Goal: Information Seeking & Learning: Check status

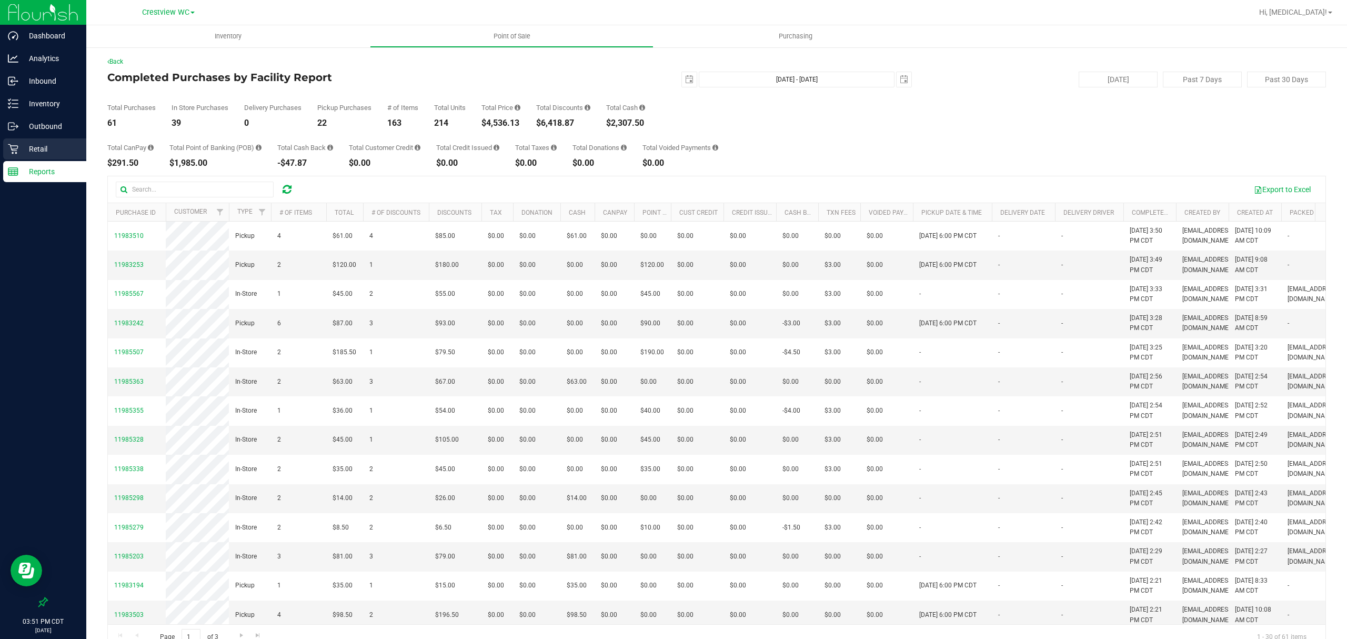
click at [34, 152] on p "Retail" at bounding box center [49, 149] width 63 height 13
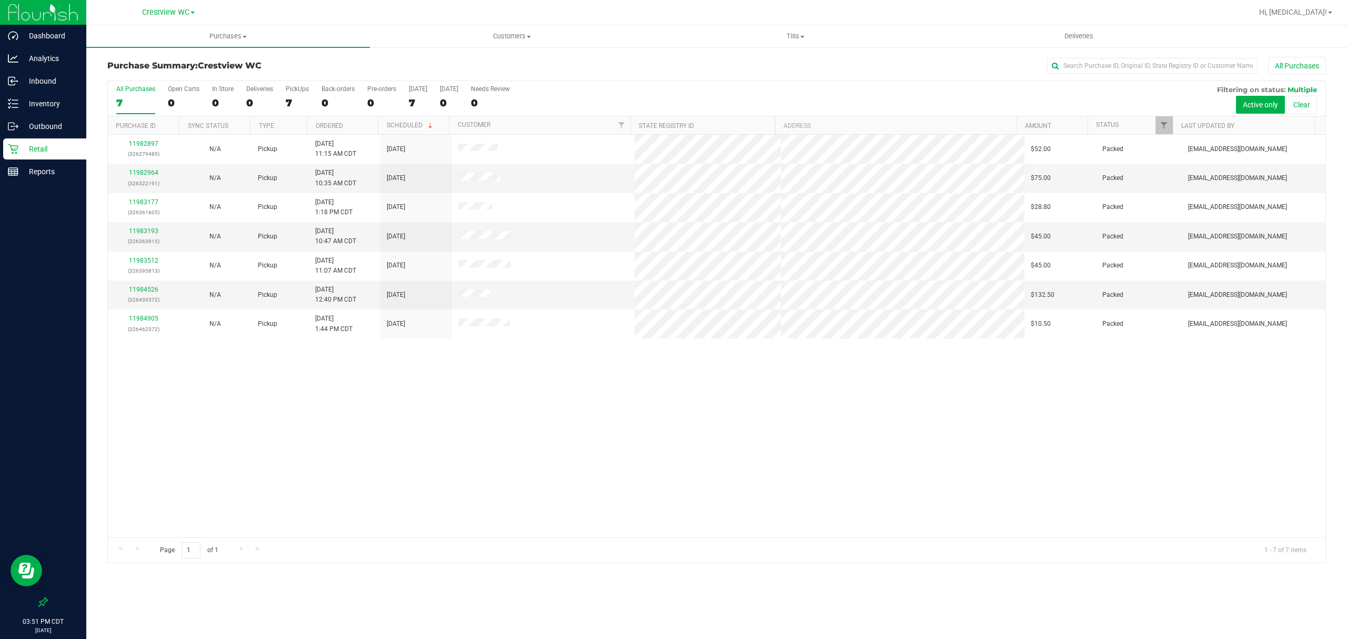
click at [470, 478] on div "11982897 (326279485) N/A Pickup [DATE] 11:15 AM CDT 9/21/2025 $52.00 Packed [EM…" at bounding box center [716, 336] width 1217 height 402
click at [495, 109] on div "0" at bounding box center [490, 103] width 39 height 12
click at [0, 0] on input "Needs Review 0" at bounding box center [0, 0] width 0 height 0
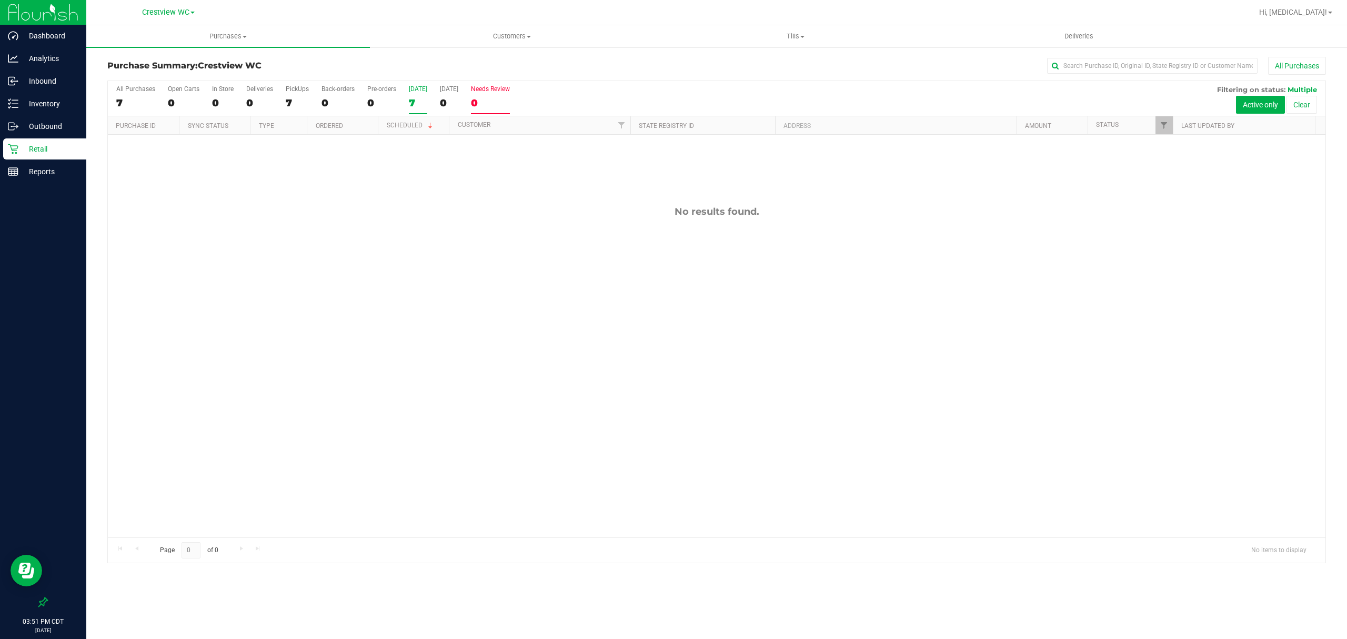
click at [415, 103] on div "7" at bounding box center [418, 103] width 18 height 12
click at [0, 0] on input "[DATE] 7" at bounding box center [0, 0] width 0 height 0
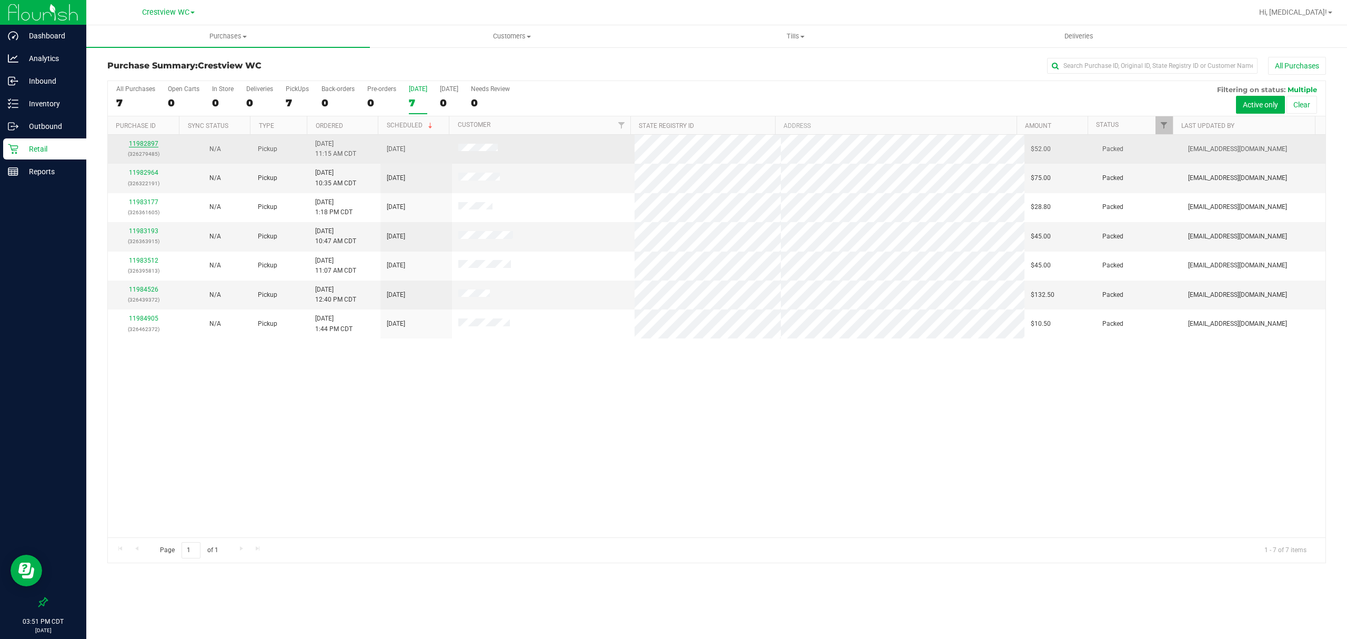
click at [143, 144] on link "11982897" at bounding box center [143, 143] width 29 height 7
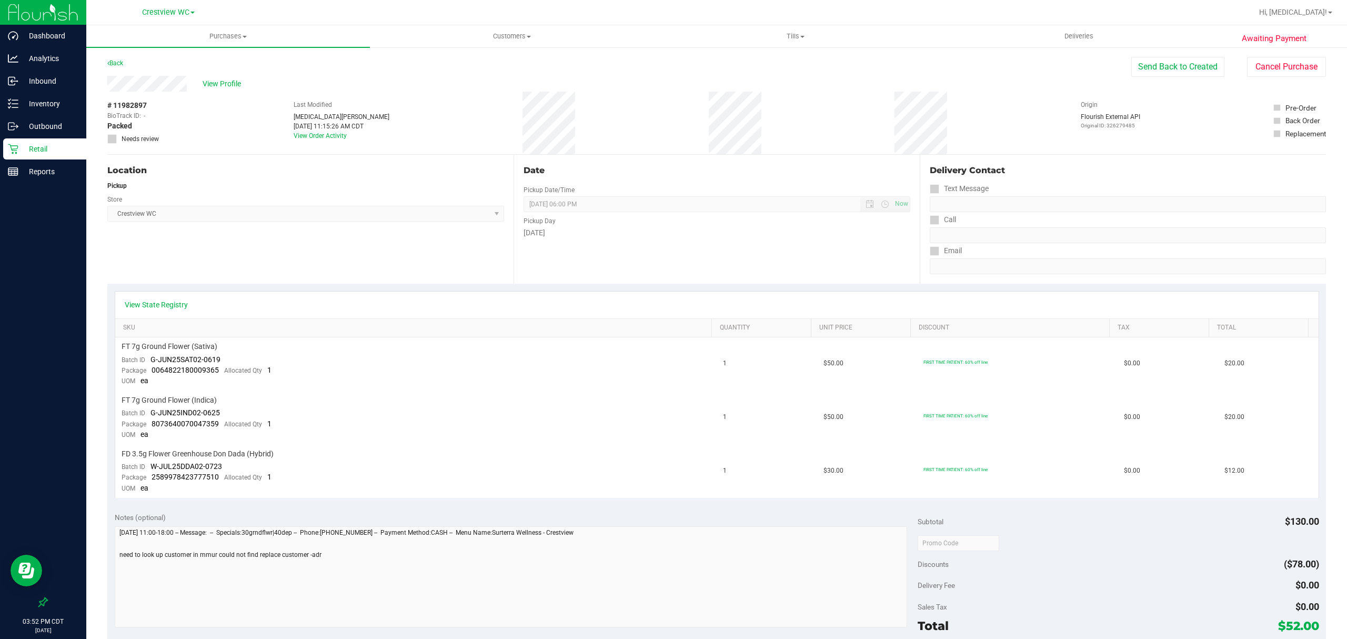
click at [52, 156] on div "Retail" at bounding box center [44, 148] width 83 height 21
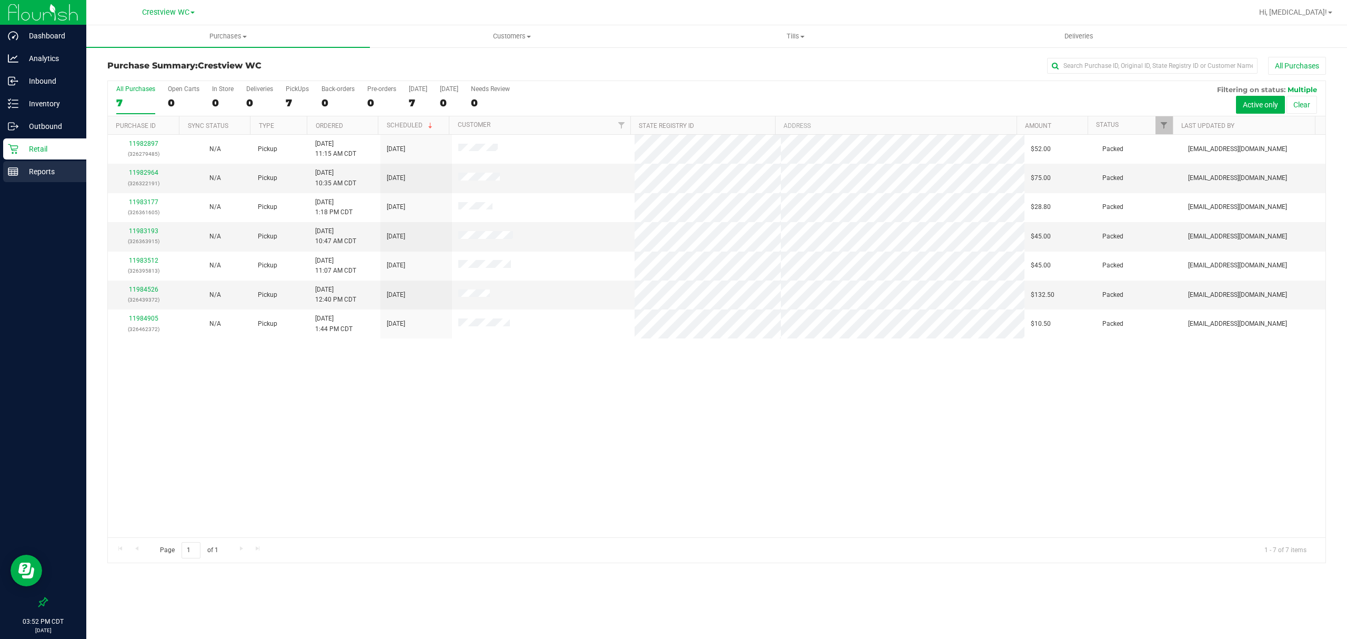
click at [64, 171] on p "Reports" at bounding box center [49, 171] width 63 height 13
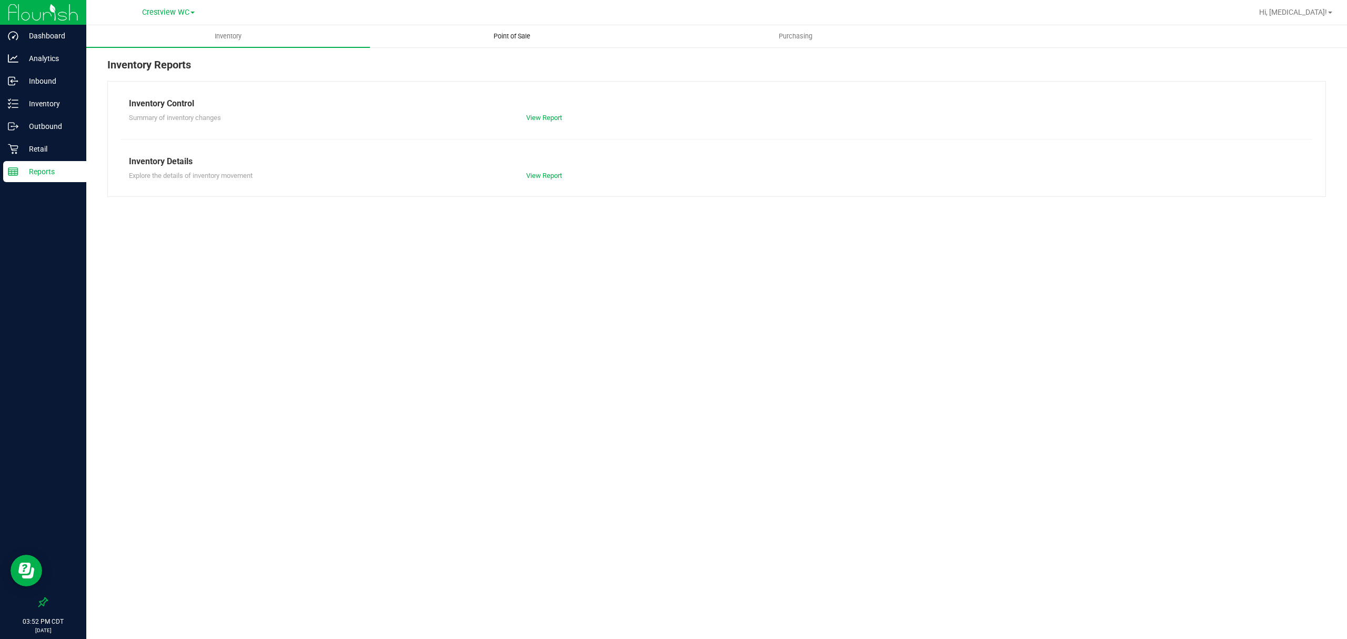
click at [519, 36] on span "Point of Sale" at bounding box center [511, 36] width 65 height 9
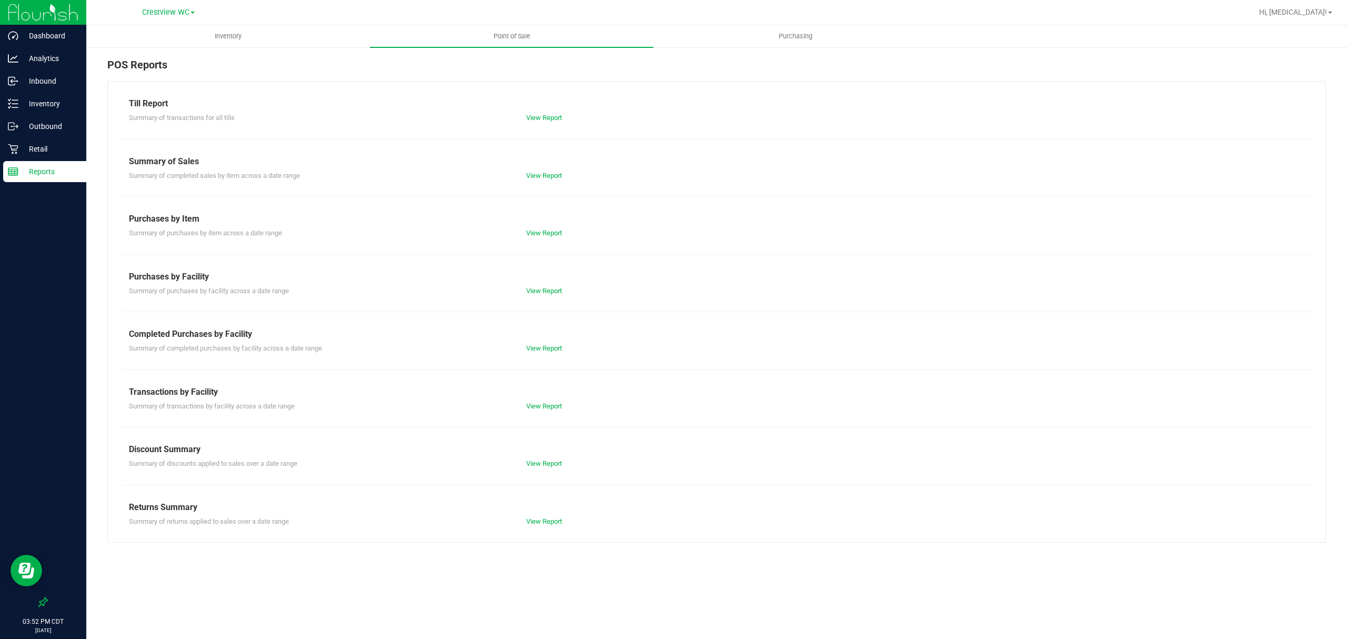
click at [549, 352] on div "View Report" at bounding box center [617, 348] width 198 height 11
click at [547, 349] on link "View Report" at bounding box center [544, 348] width 36 height 8
